Goal: Task Accomplishment & Management: Use online tool/utility

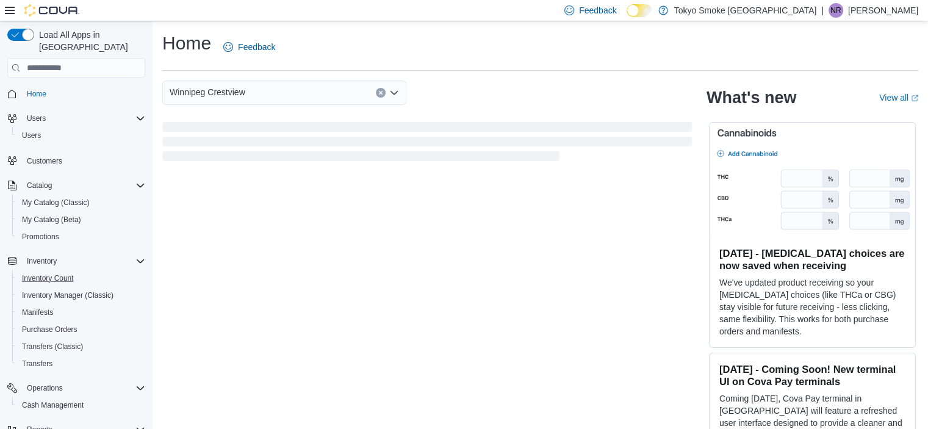
scroll to position [101, 0]
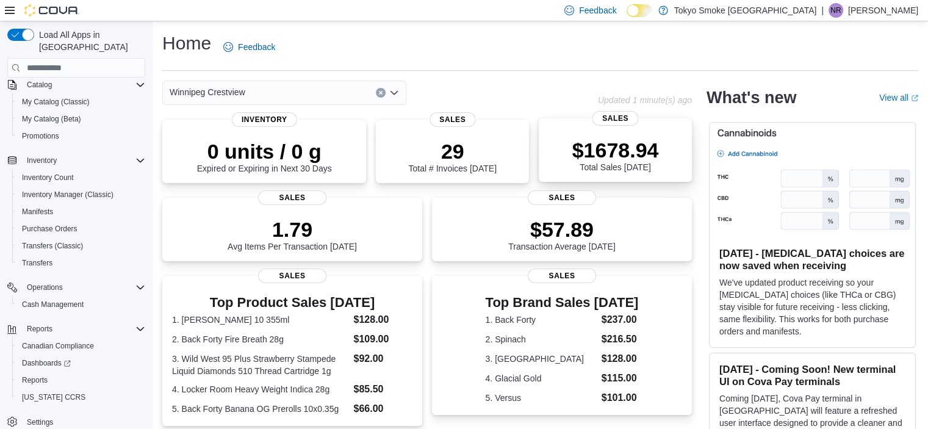
click at [659, 165] on div "$1678.94 Total Sales Today" at bounding box center [616, 155] width 87 height 34
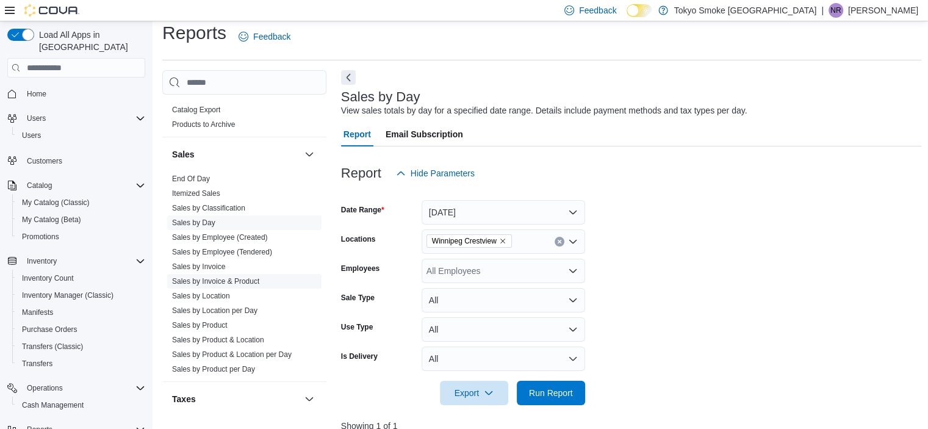
scroll to position [750, 0]
click at [201, 321] on link "Sales by Product" at bounding box center [200, 325] width 56 height 9
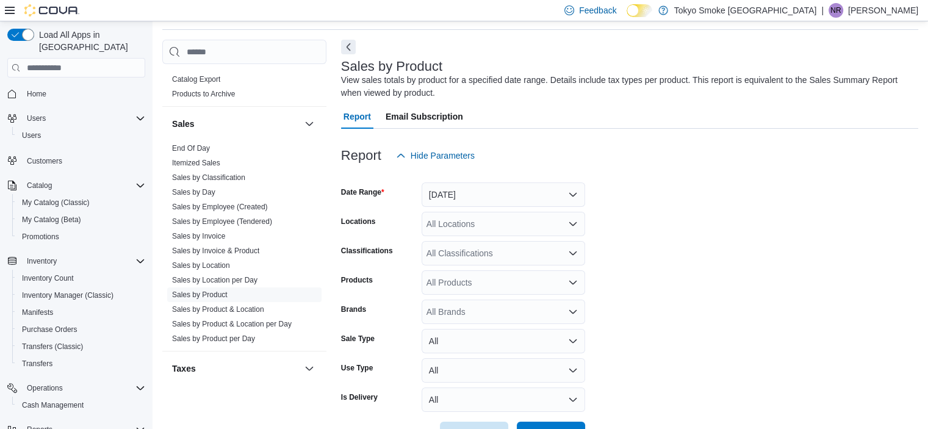
scroll to position [82, 0]
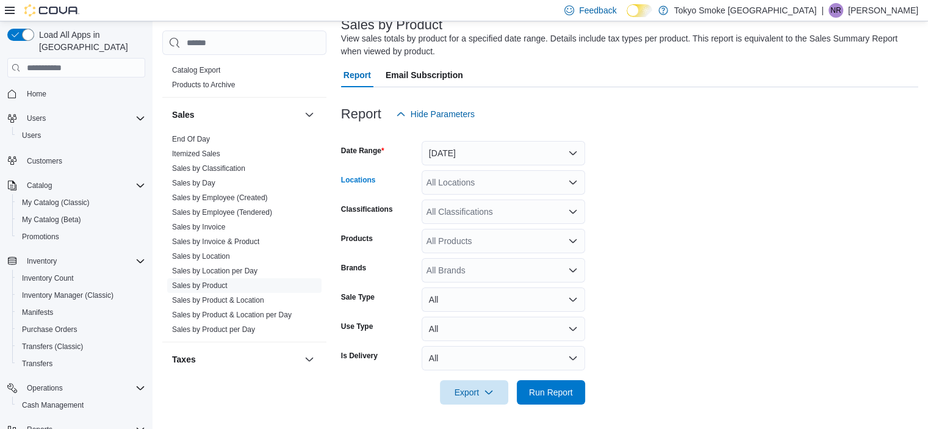
click at [520, 186] on div "All Locations" at bounding box center [504, 182] width 164 height 24
type input "***"
click at [509, 200] on span "Winnipeg Crestview" at bounding box center [492, 203] width 76 height 12
click at [546, 158] on button "[DATE]" at bounding box center [504, 153] width 164 height 24
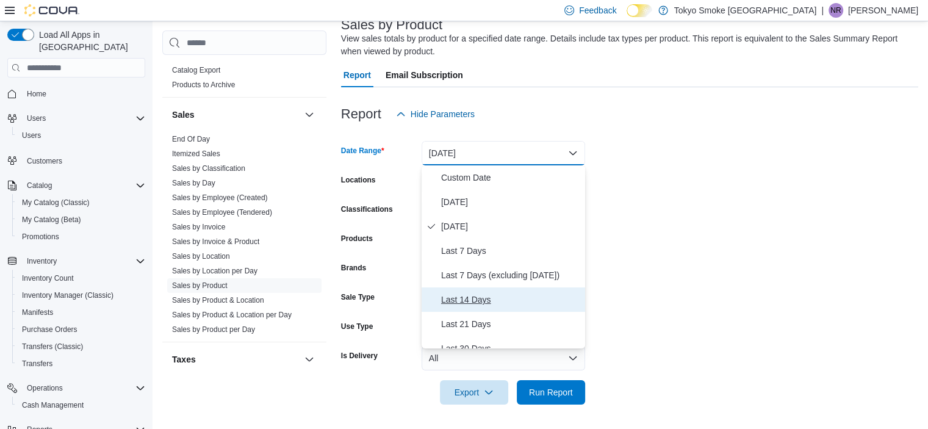
click at [462, 298] on span "Last 14 Days" at bounding box center [510, 299] width 139 height 15
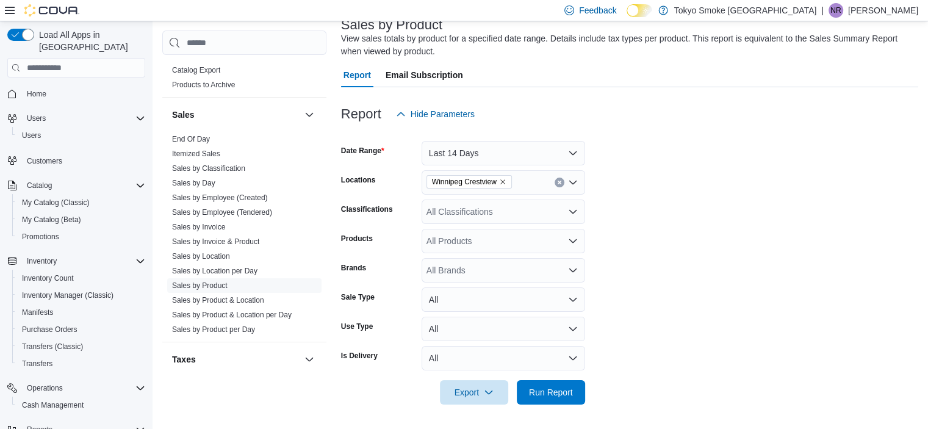
click at [740, 224] on form "Date Range Last 14 Days Locations [GEOGRAPHIC_DATA] Crestview Classifications A…" at bounding box center [629, 265] width 577 height 278
click at [513, 236] on div "All Products" at bounding box center [504, 241] width 164 height 24
type input "*"
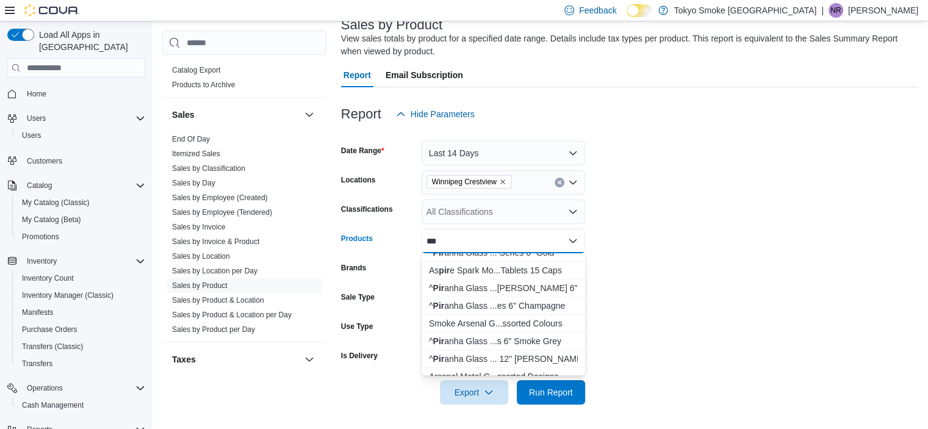
scroll to position [505, 0]
type input "***"
click at [507, 286] on div "^ Pir anha Glass ...[PERSON_NAME] 6" Rainbow" at bounding box center [503, 287] width 149 height 12
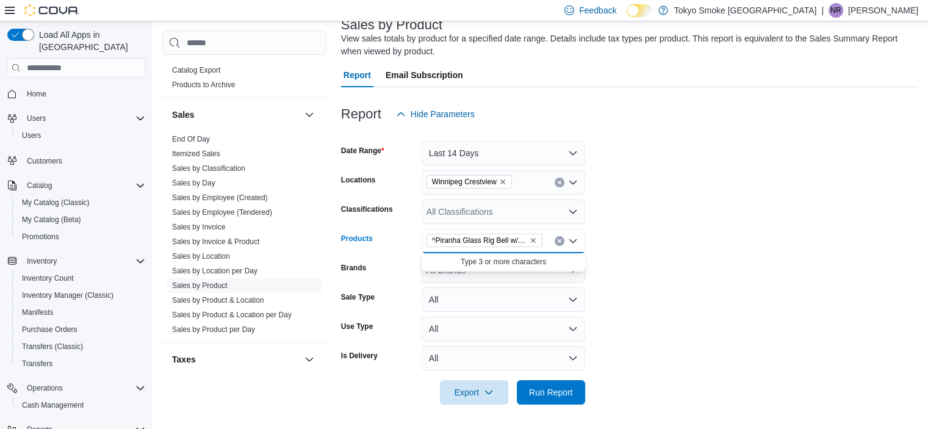
scroll to position [0, 0]
click at [512, 261] on span "Type 3 or more characters" at bounding box center [503, 262] width 149 height 12
click at [677, 244] on form "Date Range Last 14 Days Locations [GEOGRAPHIC_DATA] Crestview Classifications A…" at bounding box center [629, 265] width 577 height 278
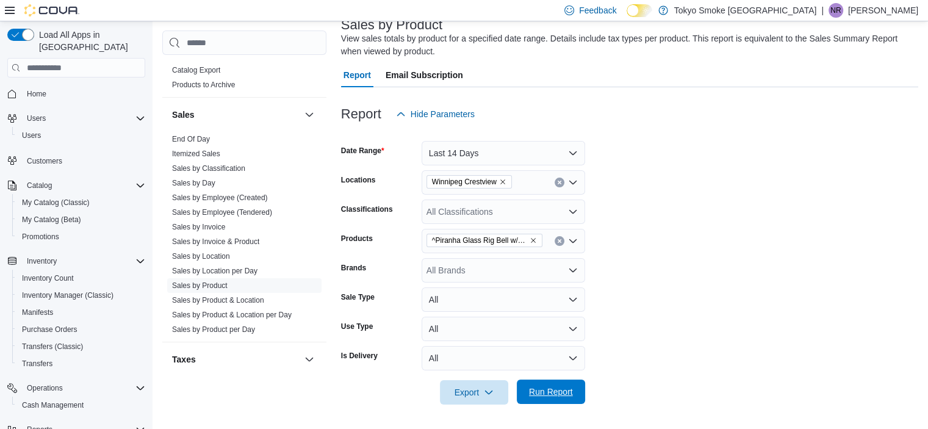
click at [569, 390] on span "Run Report" at bounding box center [551, 392] width 44 height 12
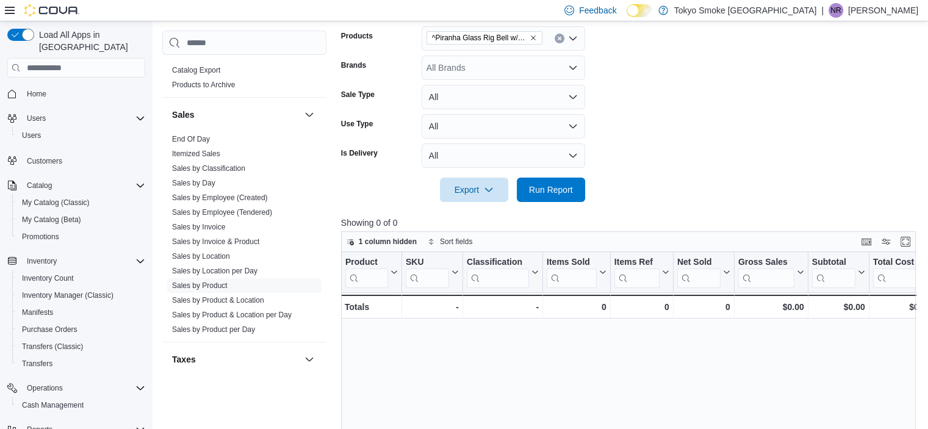
scroll to position [198, 0]
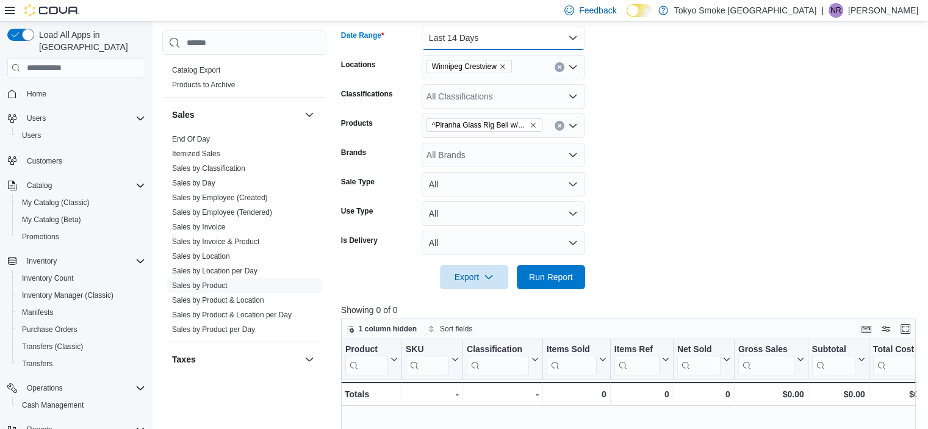
click at [532, 45] on button "Last 14 Days" at bounding box center [504, 38] width 164 height 24
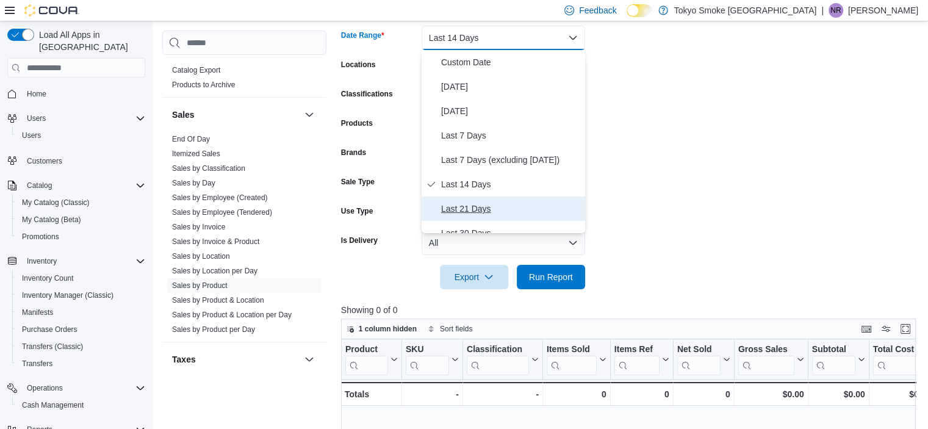
click at [453, 217] on button "Last 21 Days" at bounding box center [504, 209] width 164 height 24
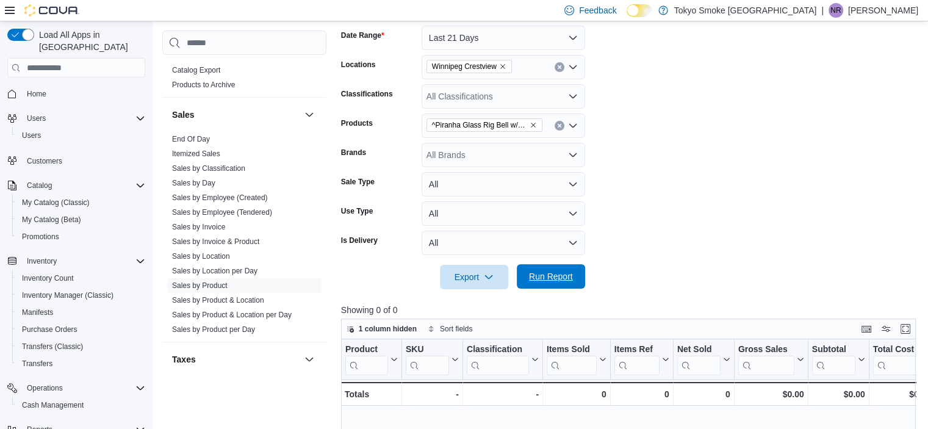
drag, startPoint x: 679, startPoint y: 197, endPoint x: 567, endPoint y: 286, distance: 143.3
click at [567, 286] on form "Date Range Last 21 Days Locations [GEOGRAPHIC_DATA] Crestview Classifications A…" at bounding box center [631, 150] width 581 height 278
click at [567, 286] on span "Run Report" at bounding box center [551, 276] width 54 height 24
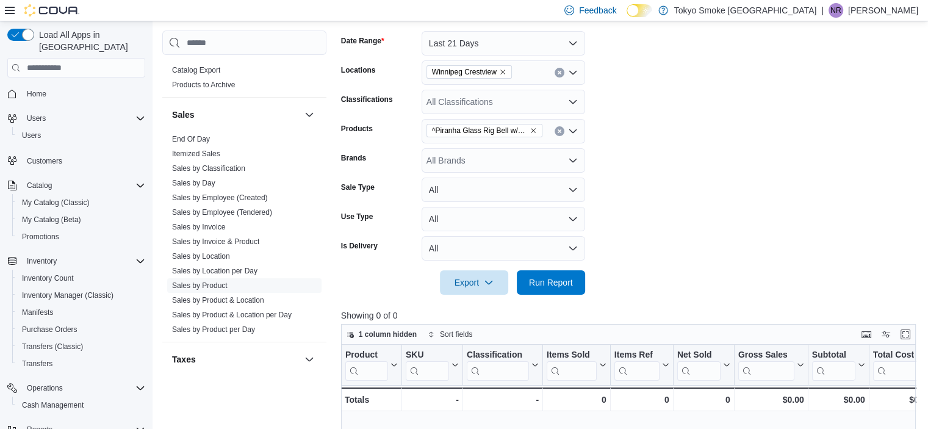
scroll to position [193, 0]
click at [545, 131] on div "^Piranha Glass Rig Bell w/ Bowl Elecroplated Series 6" Rainbow" at bounding box center [504, 130] width 164 height 24
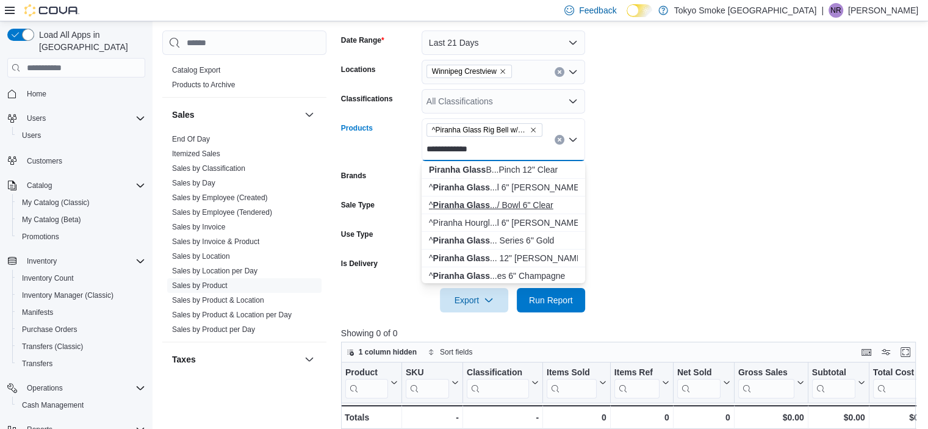
type input "**********"
click at [520, 204] on div "^ Piranha Glass .../ Bowl 6" Clear" at bounding box center [503, 205] width 149 height 12
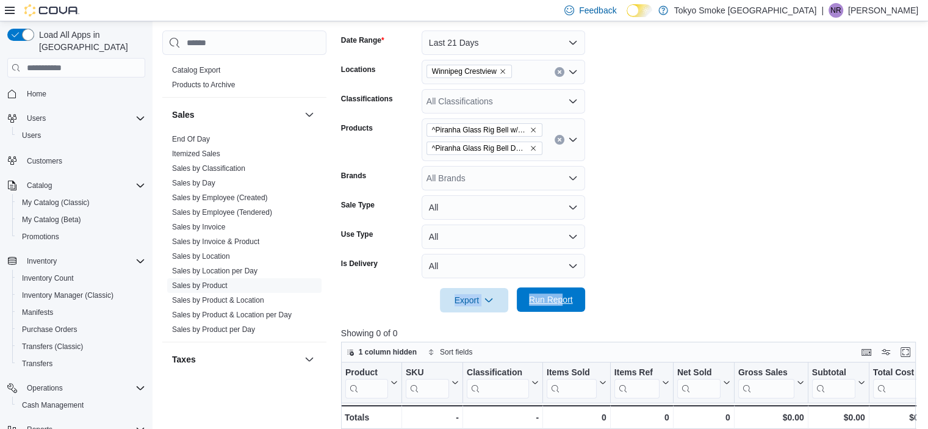
drag, startPoint x: 707, startPoint y: 266, endPoint x: 562, endPoint y: 303, distance: 149.8
click at [562, 303] on form "Date Range Last 21 Days Locations [GEOGRAPHIC_DATA] Crestview Classifications A…" at bounding box center [631, 164] width 581 height 297
click at [562, 303] on span "Run Report" at bounding box center [551, 300] width 44 height 12
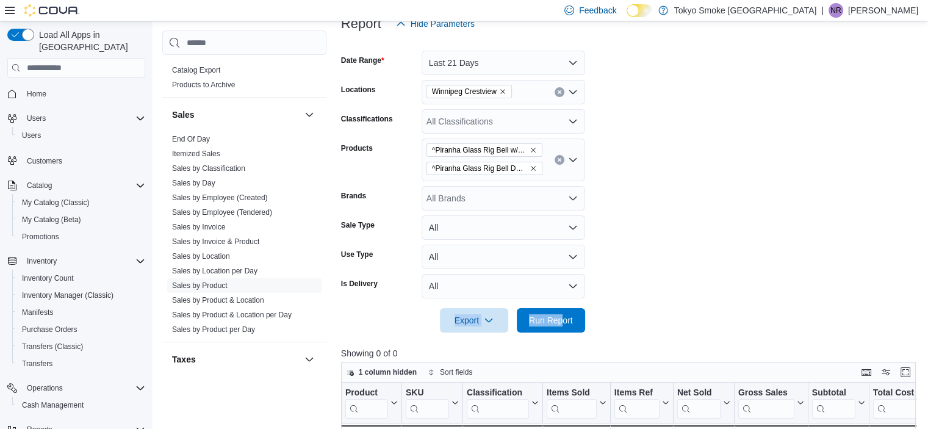
scroll to position [173, 0]
click at [573, 171] on div "^Piranha Glass Rig Bell w/ Bowl Elecroplated Series 6" Rainbow ^Piranha Glass R…" at bounding box center [504, 159] width 164 height 43
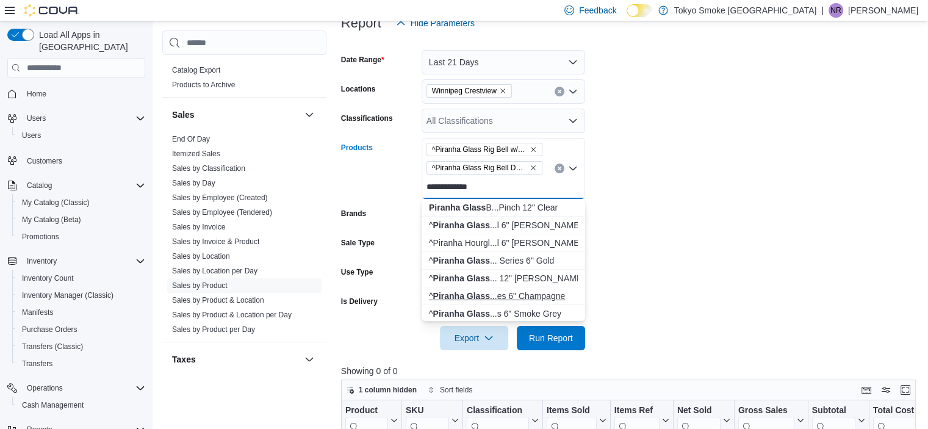
type input "**********"
click at [505, 298] on div "^ Piranha Glass ...es 6" Champagne" at bounding box center [503, 296] width 149 height 12
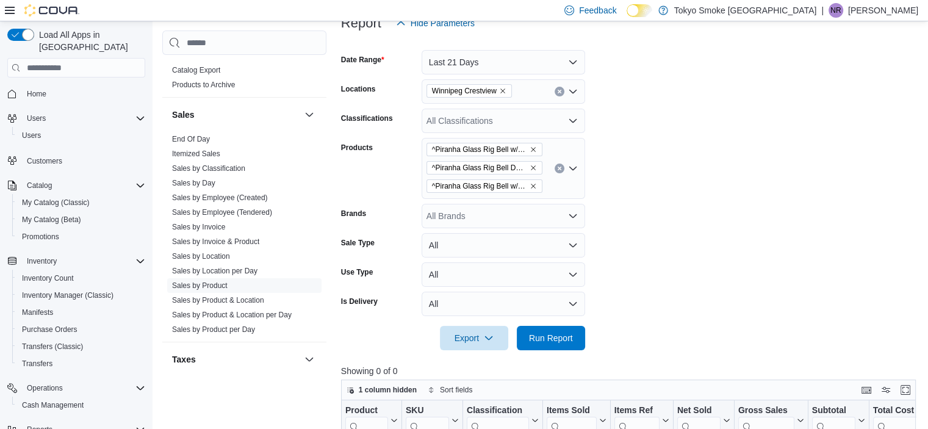
click at [668, 299] on form "Date Range Last 21 Days Locations [GEOGRAPHIC_DATA] Crestview Classifications A…" at bounding box center [631, 192] width 581 height 315
click at [552, 347] on span "Run Report" at bounding box center [551, 337] width 54 height 24
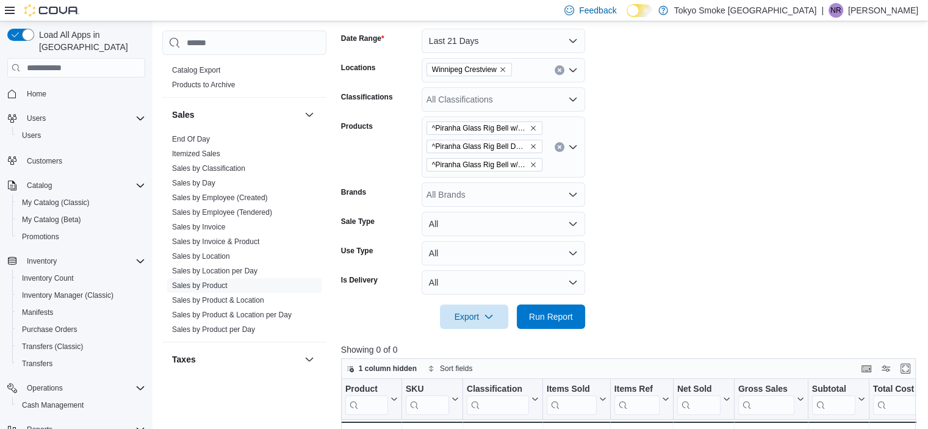
scroll to position [187, 0]
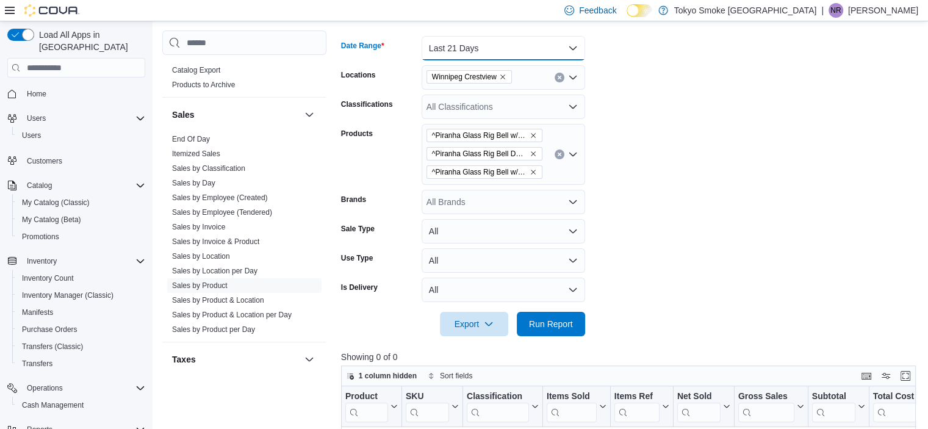
click at [578, 48] on button "Last 21 Days" at bounding box center [504, 48] width 164 height 24
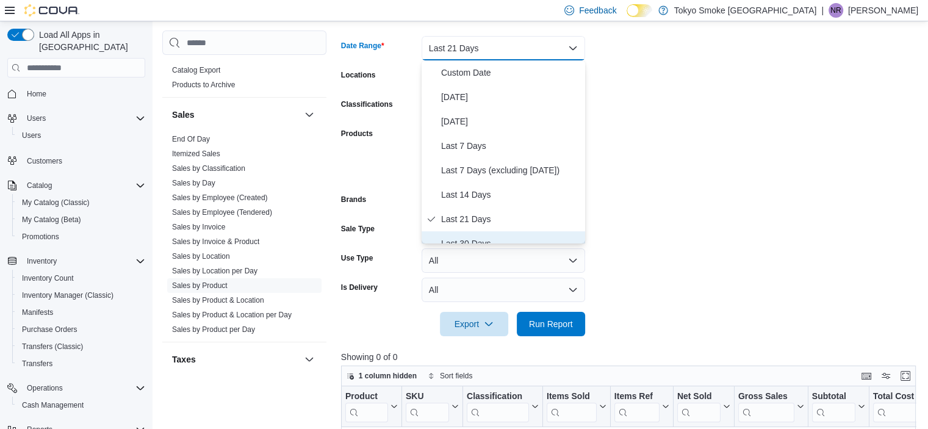
click at [454, 234] on button "Last 30 Days" at bounding box center [504, 243] width 164 height 24
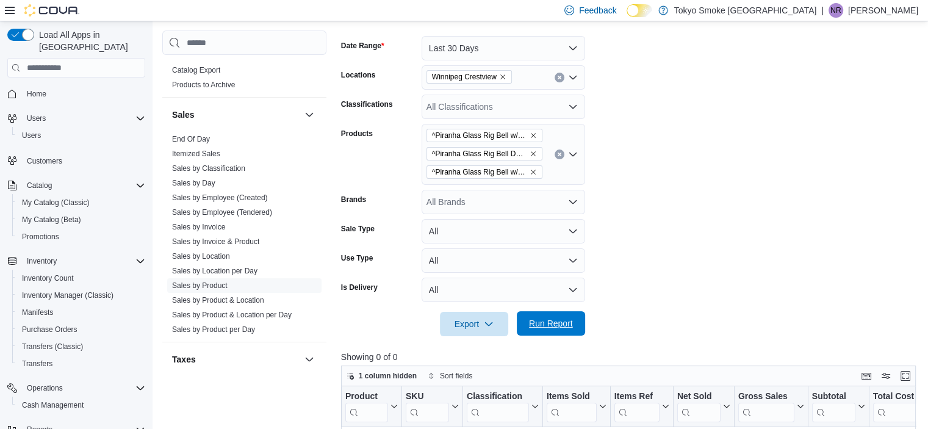
click at [552, 319] on span "Run Report" at bounding box center [551, 323] width 44 height 12
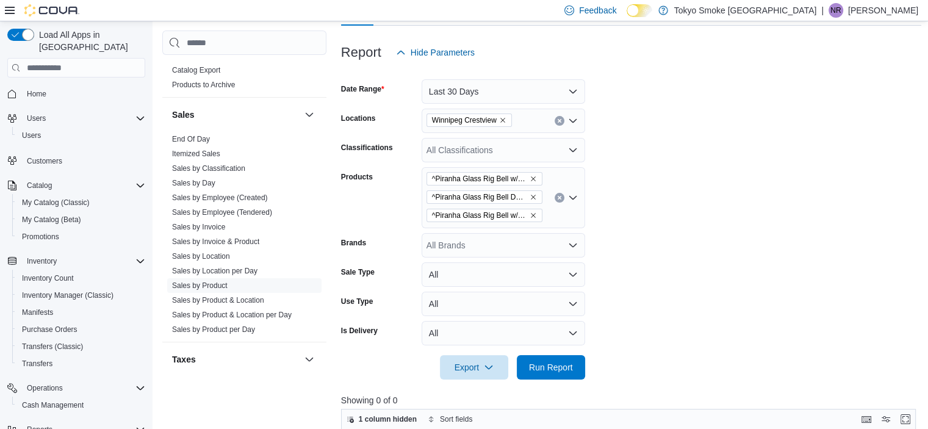
scroll to position [145, 0]
click at [555, 209] on div "^Piranha Glass Rig Bell w/ Bowl Elecroplated Series 6" Rainbow ^Piranha Glass R…" at bounding box center [504, 197] width 164 height 61
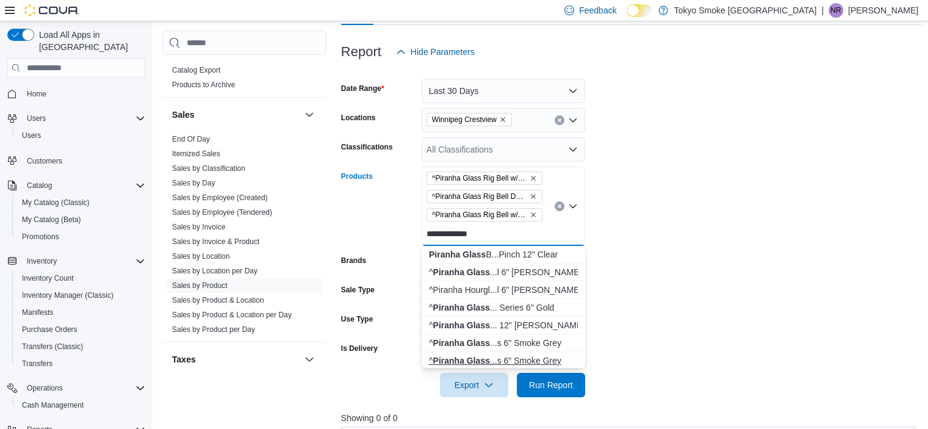
type input "**********"
click at [508, 360] on div "^ Piranha Glass ...s 6" Smoke Grey" at bounding box center [503, 361] width 149 height 12
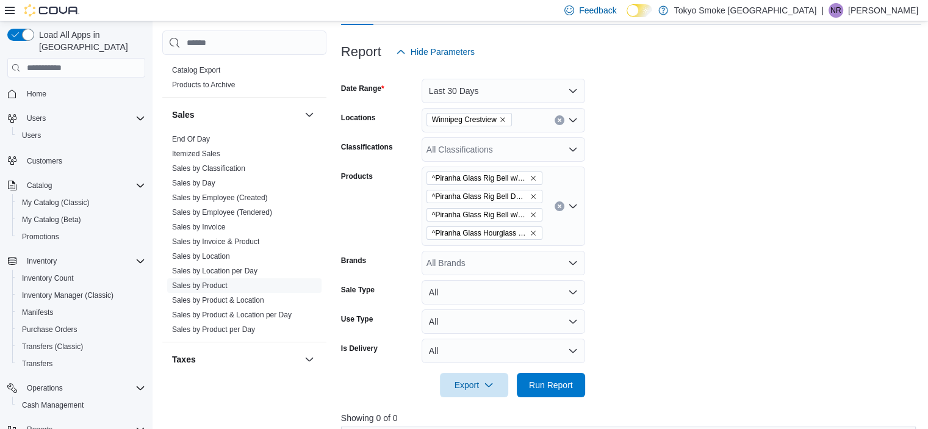
click at [676, 286] on form "Date Range Last 30 Days Locations [GEOGRAPHIC_DATA] Crestview Classifications A…" at bounding box center [631, 230] width 581 height 333
click at [565, 381] on span "Run Report" at bounding box center [551, 384] width 44 height 12
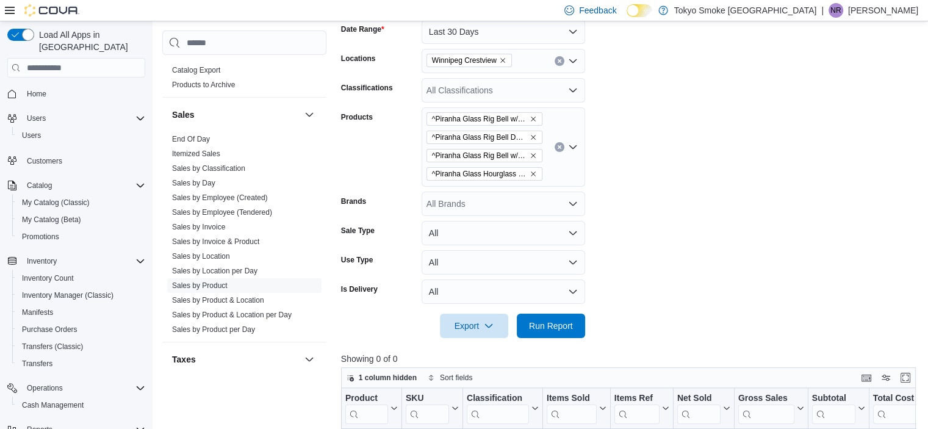
scroll to position [203, 0]
click at [565, 165] on div "^Piranha Glass Rig Bell w/ Bowl Elecroplated Series 6" Rainbow ^Piranha Glass R…" at bounding box center [504, 147] width 164 height 79
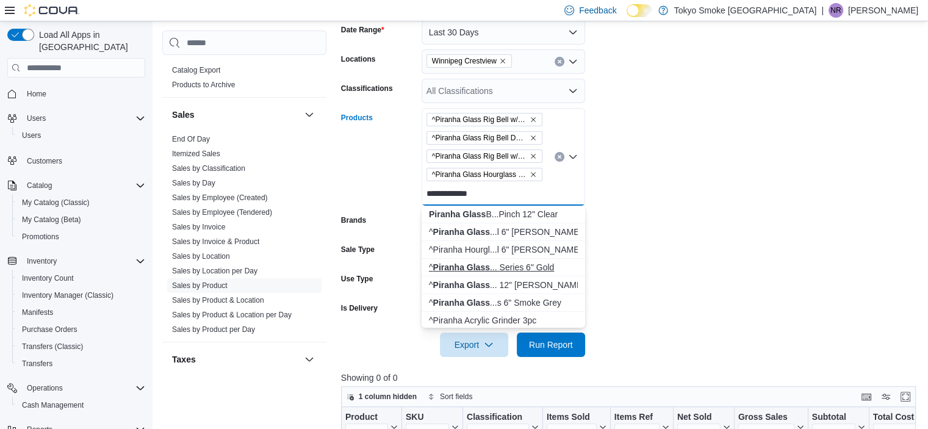
type input "**********"
click at [505, 269] on div "^ Piranha Glass ... Series 6" Gold" at bounding box center [503, 267] width 149 height 12
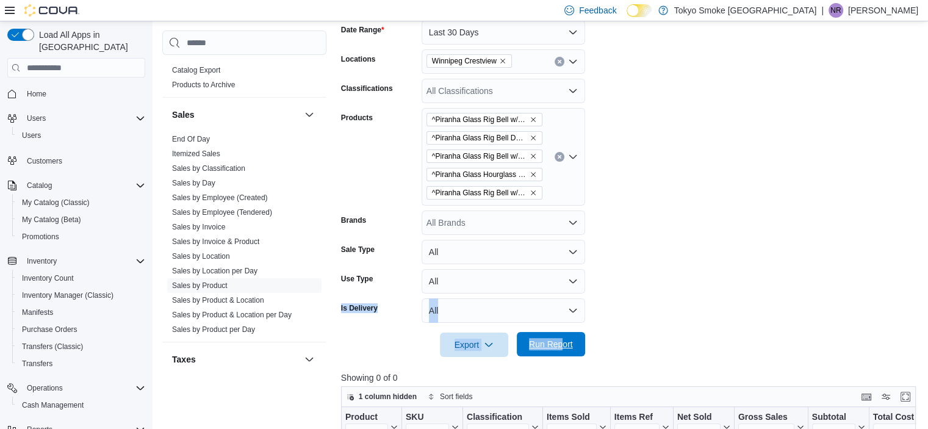
drag, startPoint x: 712, startPoint y: 269, endPoint x: 562, endPoint y: 351, distance: 171.8
click at [562, 351] on form "Date Range Last 30 Days Locations [GEOGRAPHIC_DATA] Crestview Classifications A…" at bounding box center [631, 181] width 581 height 352
click at [562, 351] on span "Run Report" at bounding box center [551, 344] width 54 height 24
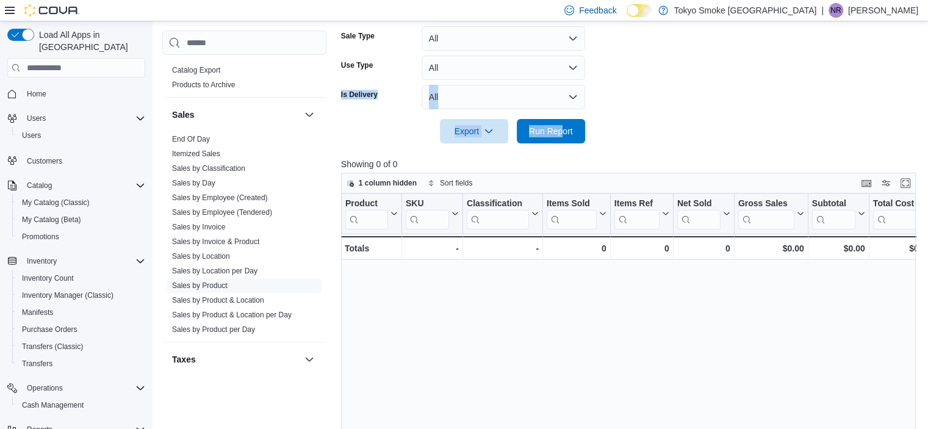
scroll to position [465, 0]
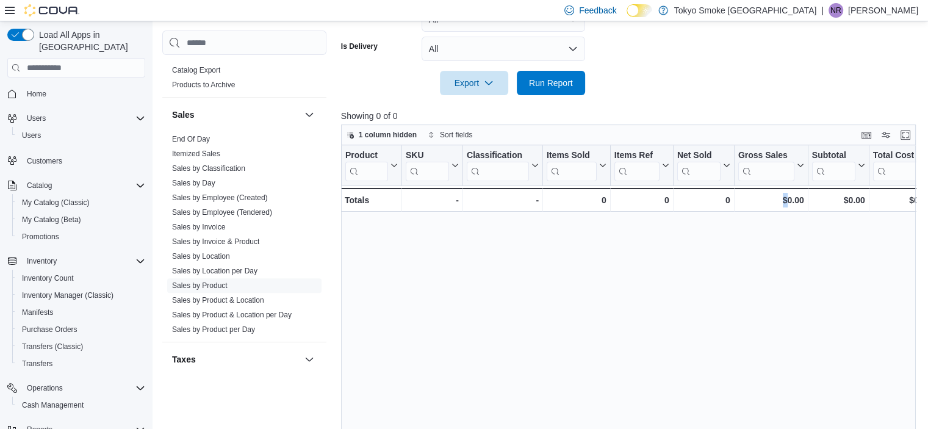
drag, startPoint x: 789, startPoint y: 305, endPoint x: 783, endPoint y: 421, distance: 115.5
click at [783, 421] on div "Product Click to view column header actions SKU Click to view column header act…" at bounding box center [631, 306] width 581 height 323
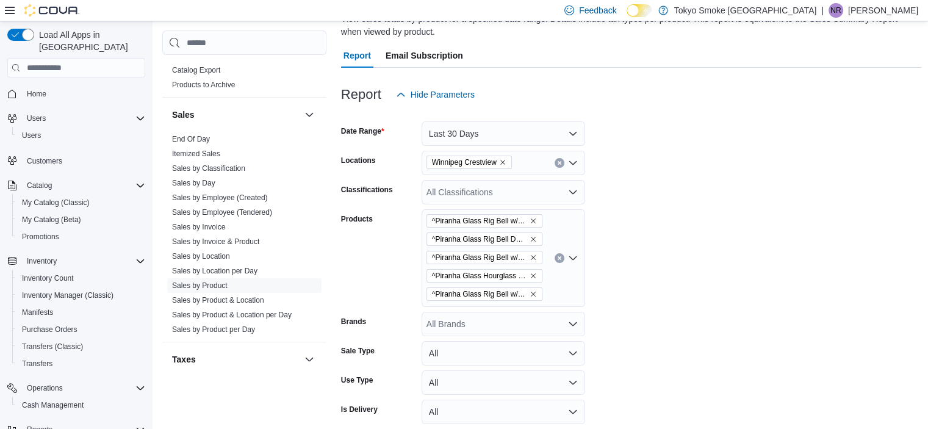
scroll to position [103, 0]
click at [562, 259] on icon "Clear input" at bounding box center [559, 257] width 5 height 5
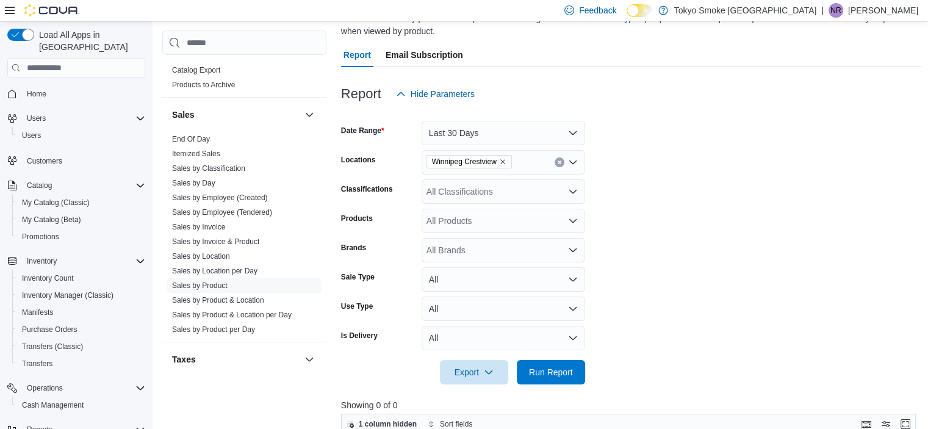
click at [659, 248] on form "Date Range Last 30 Days Locations [GEOGRAPHIC_DATA] Crestview Classifications A…" at bounding box center [631, 245] width 581 height 278
click at [498, 254] on div "All Brands" at bounding box center [504, 250] width 164 height 24
type input "*******"
click at [525, 273] on span "Piranha" at bounding box center [503, 271] width 149 height 12
click at [791, 232] on form "Date Range Last 30 Days Locations [GEOGRAPHIC_DATA] Crestview Classifications A…" at bounding box center [631, 245] width 581 height 278
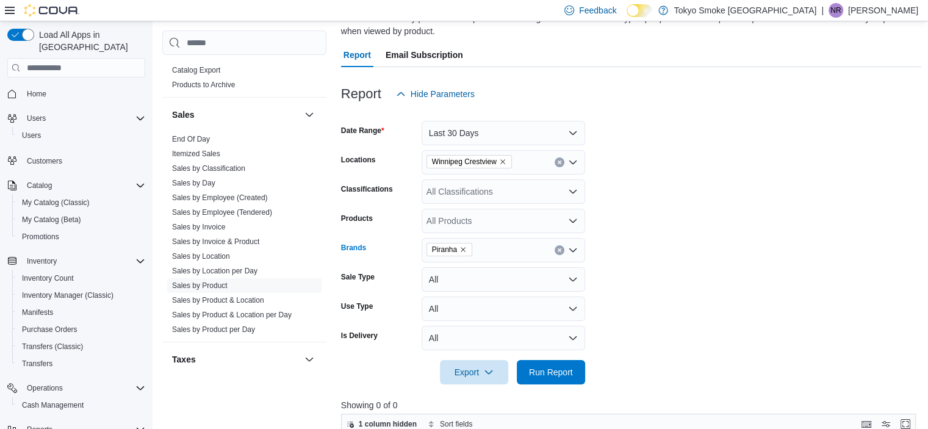
click at [490, 248] on div "Piranha" at bounding box center [504, 250] width 164 height 24
type input "*****"
click at [458, 273] on span "Tokyo Smoke" at bounding box center [503, 271] width 149 height 12
click at [813, 299] on form "Date Range Last 30 Days Locations [GEOGRAPHIC_DATA] Crestview Classifications A…" at bounding box center [631, 245] width 581 height 278
click at [554, 375] on span "Run Report" at bounding box center [551, 372] width 44 height 12
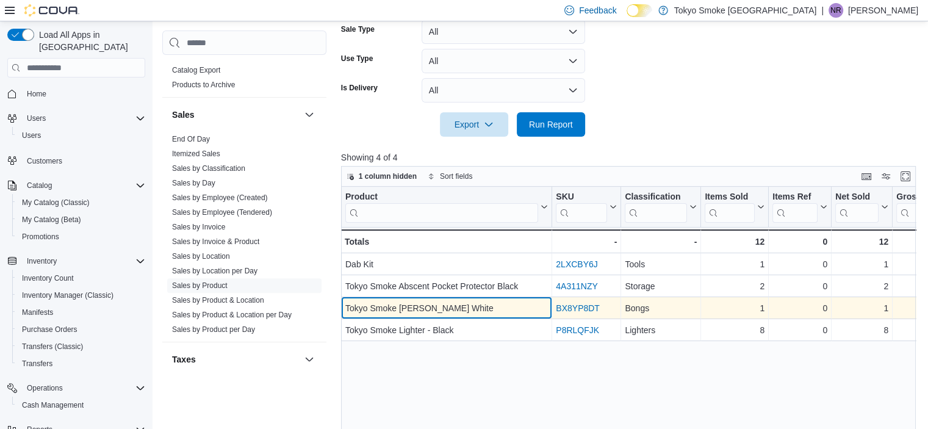
click at [464, 302] on div "Tokyo Smoke [PERSON_NAME] White" at bounding box center [447, 308] width 203 height 15
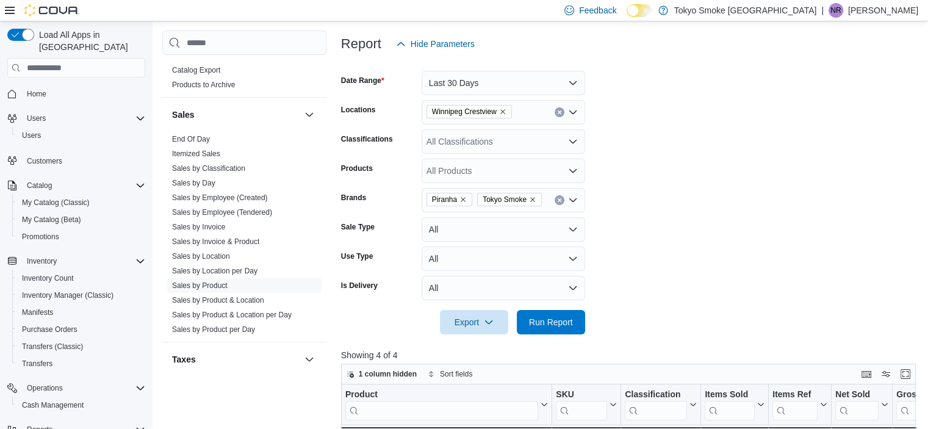
scroll to position [146, 0]
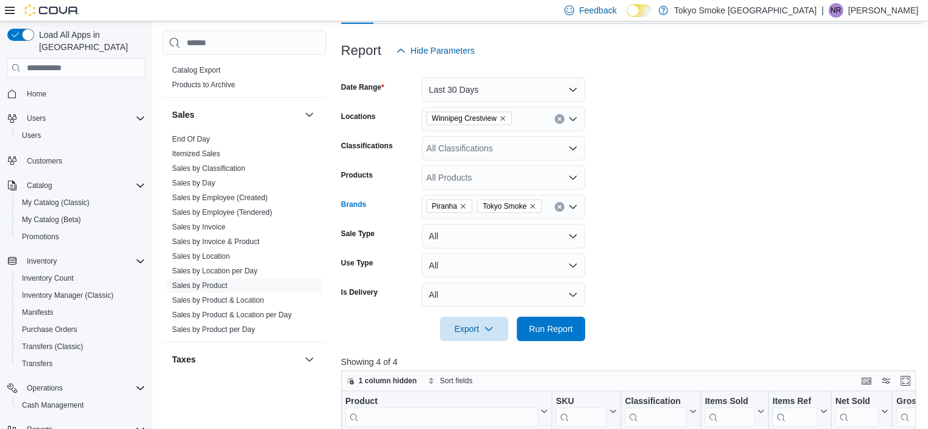
click at [466, 206] on icon "Remove Piranha from selection in this group" at bounding box center [463, 206] width 7 height 7
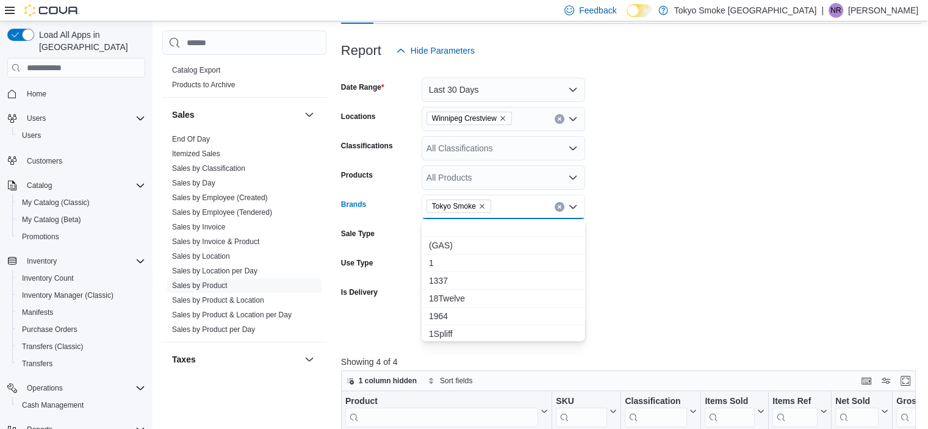
click at [744, 296] on form "Date Range Last 30 Days Locations [GEOGRAPHIC_DATA] Crestview Classifications A…" at bounding box center [631, 202] width 581 height 278
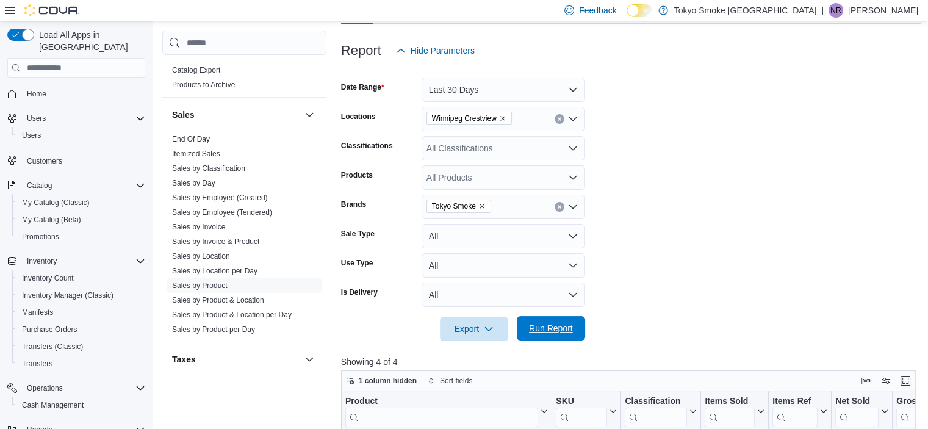
click at [552, 336] on span "Run Report" at bounding box center [551, 328] width 54 height 24
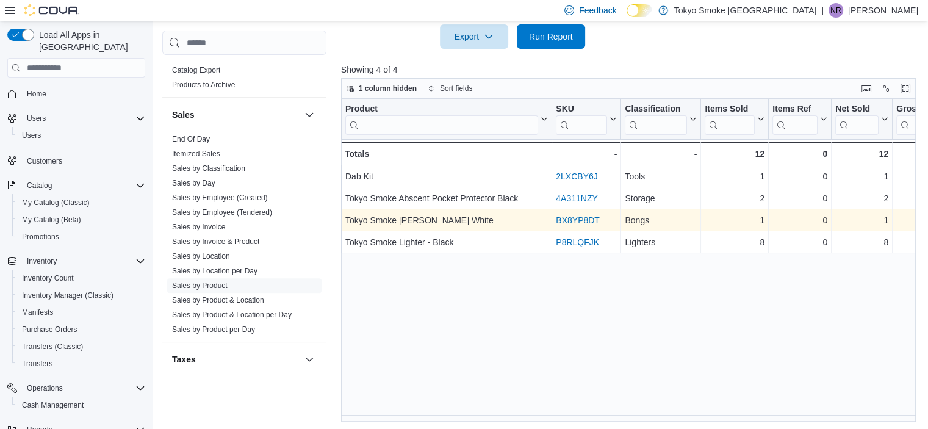
click at [585, 217] on link "BX8YP8DT" at bounding box center [578, 220] width 44 height 10
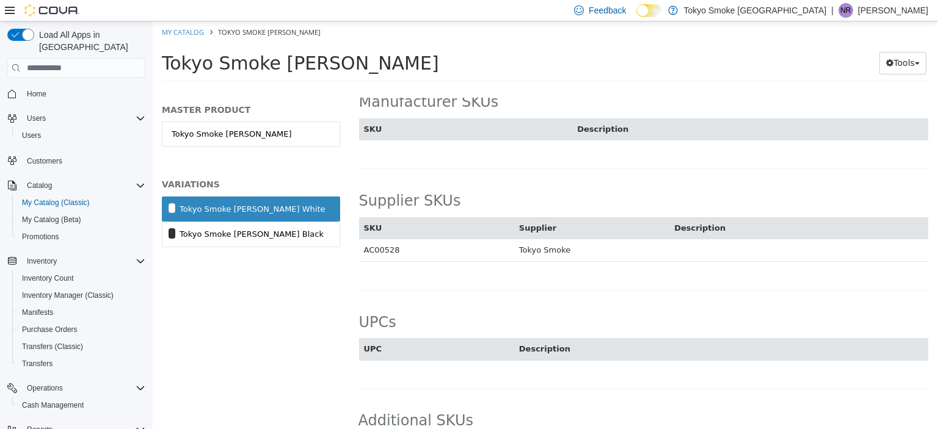
scroll to position [847, 0]
